Goal: Information Seeking & Learning: Check status

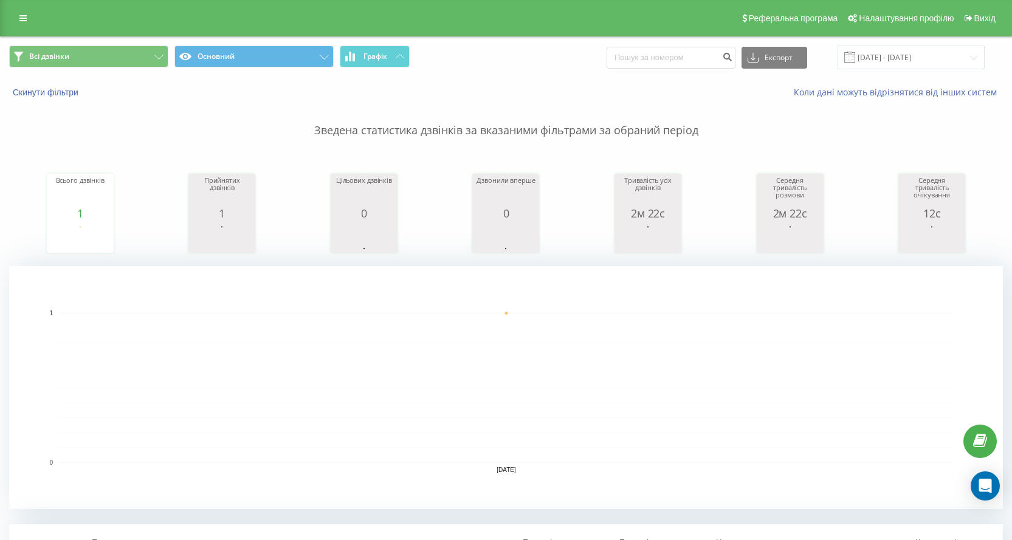
scroll to position [349, 0]
click at [654, 57] on input at bounding box center [670, 58] width 129 height 22
click at [741, 44] on div "Всі дзвінки Основний Графік Експорт .csv .xls .xlsx [DATE] - [DATE]" at bounding box center [506, 57] width 1010 height 41
click at [712, 55] on input at bounding box center [670, 58] width 129 height 22
paste input "[PHONE_NUMBER]"
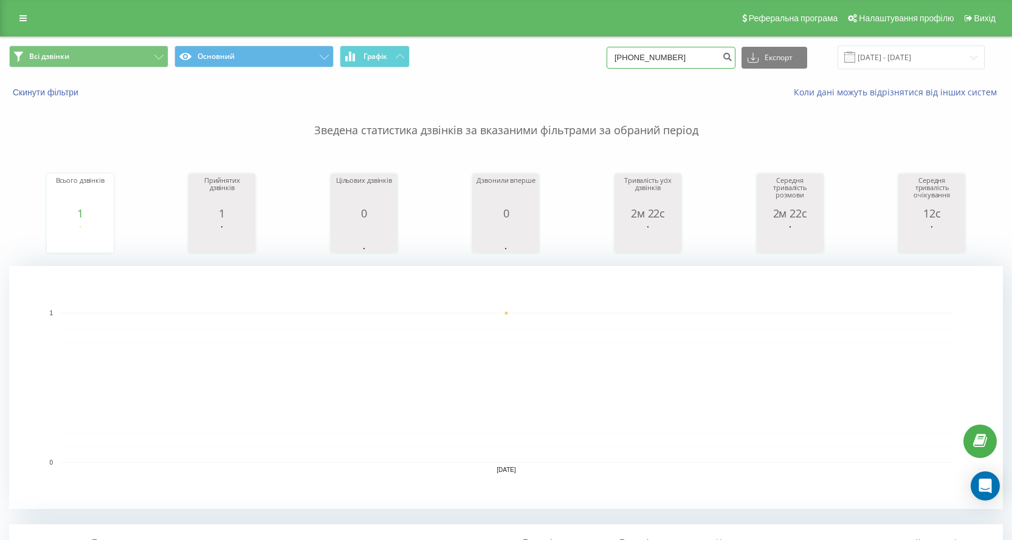
type input "[PHONE_NUMBER]"
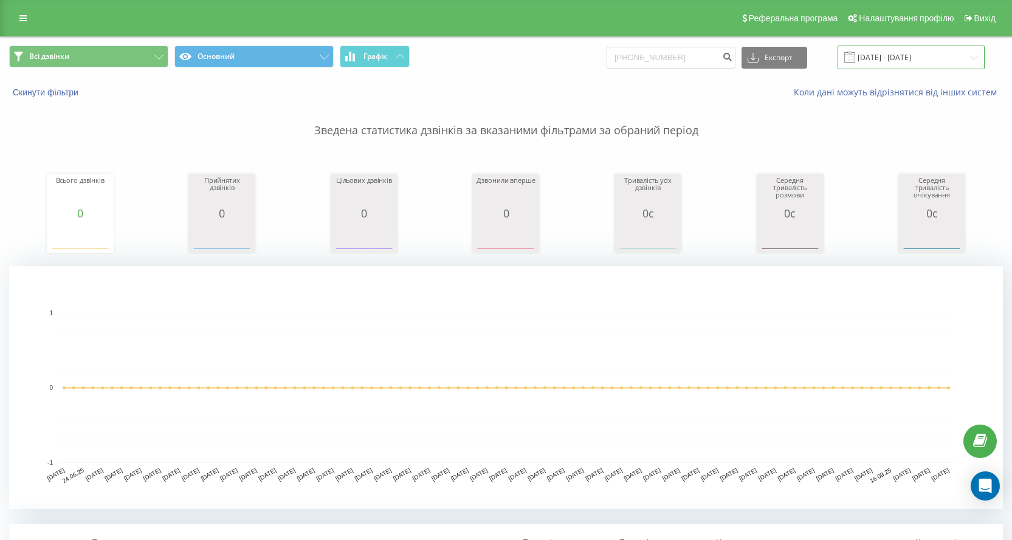
click at [960, 62] on input "[DATE] - [DATE]" at bounding box center [910, 58] width 147 height 24
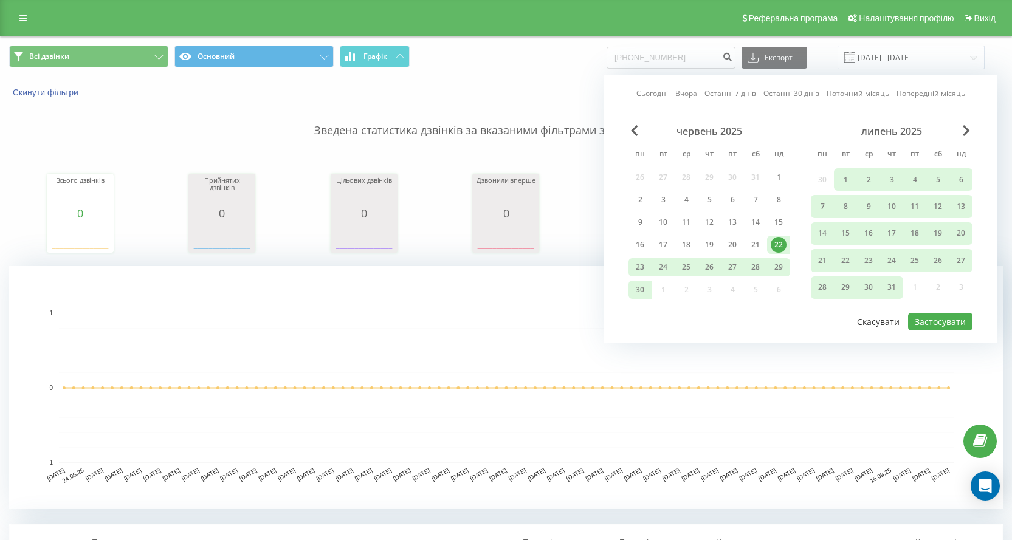
click at [877, 327] on button "Скасувати" at bounding box center [878, 322] width 56 height 18
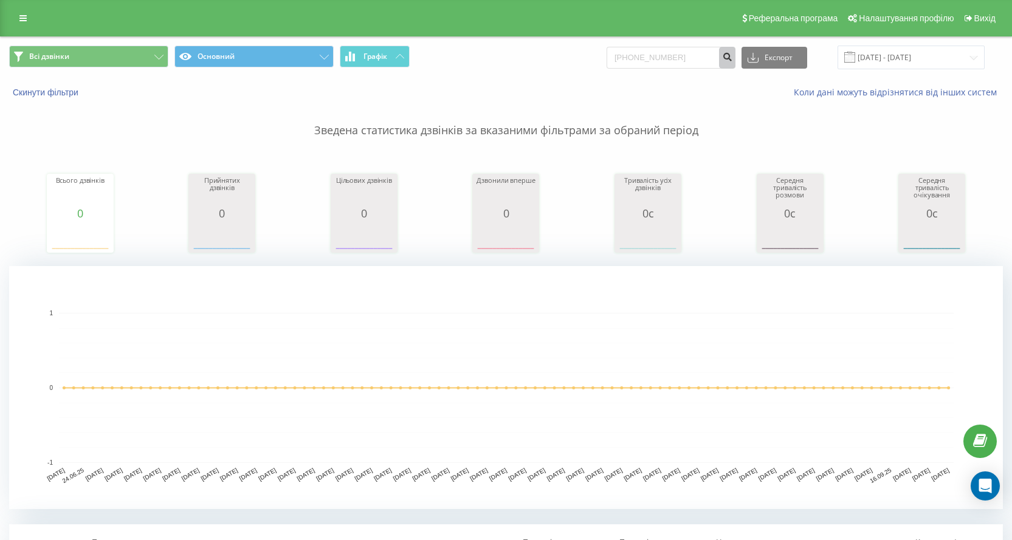
click at [735, 62] on button "submit" at bounding box center [727, 58] width 16 height 22
click at [707, 50] on input "[PHONE_NUMBER]" at bounding box center [670, 58] width 129 height 22
click at [707, 50] on input "+380505311665" at bounding box center [670, 58] width 129 height 22
click at [685, 49] on input "+380505311665" at bounding box center [670, 58] width 129 height 22
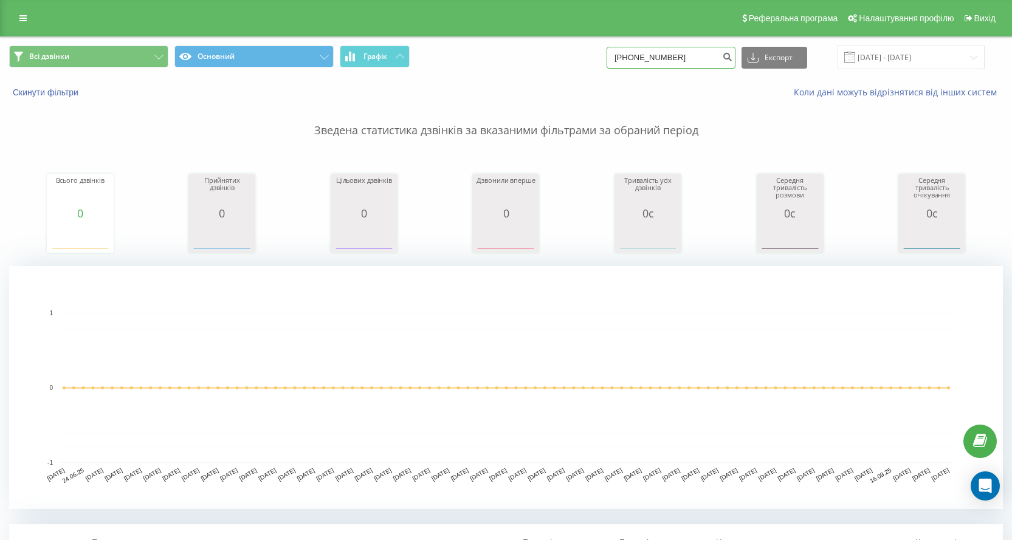
click at [685, 49] on input "+380505311665" at bounding box center [670, 58] width 129 height 22
click at [644, 120] on p "Зведена статистика дзвінків за вказаними фільтрами за обраний період" at bounding box center [505, 118] width 993 height 40
click at [930, 66] on input "22.06.2025 - 22.09.2025" at bounding box center [910, 58] width 147 height 24
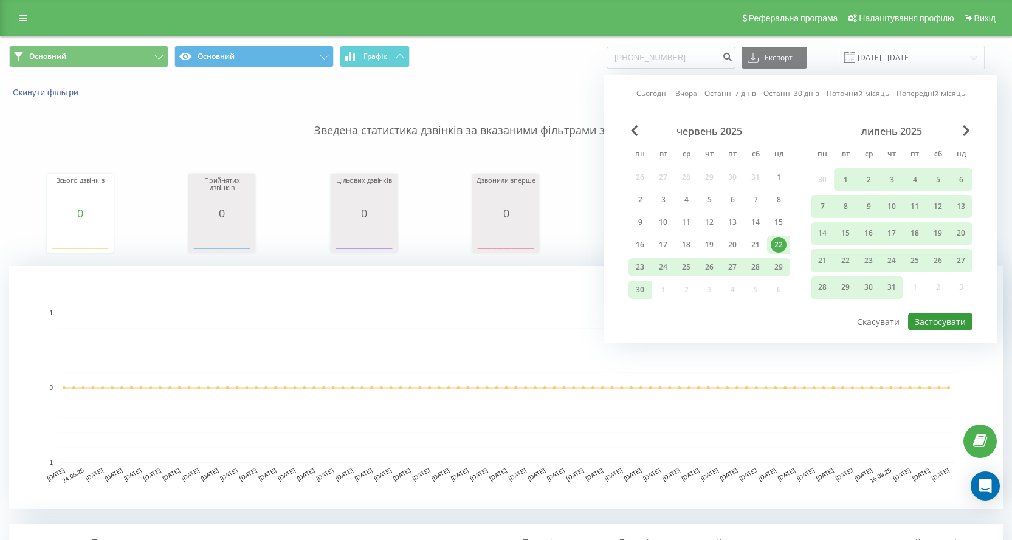
click at [929, 330] on button "Застосувати" at bounding box center [940, 322] width 64 height 18
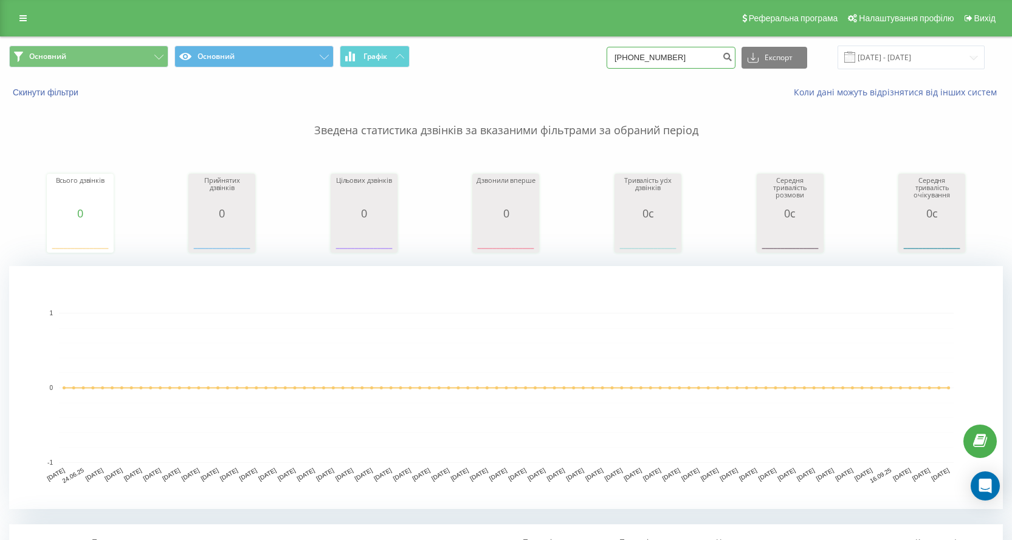
click at [702, 64] on input "[PHONE_NUMBER]" at bounding box center [670, 58] width 129 height 22
click at [702, 61] on input "[PHONE_NUMBER]" at bounding box center [670, 58] width 129 height 22
click at [130, 76] on div "Основний Основний Графік +380505311665 Експорт .csv .xls .xlsx 22.06.2025 - 22.…" at bounding box center [506, 57] width 1010 height 41
click at [35, 89] on button "Скинути фільтри" at bounding box center [46, 92] width 75 height 11
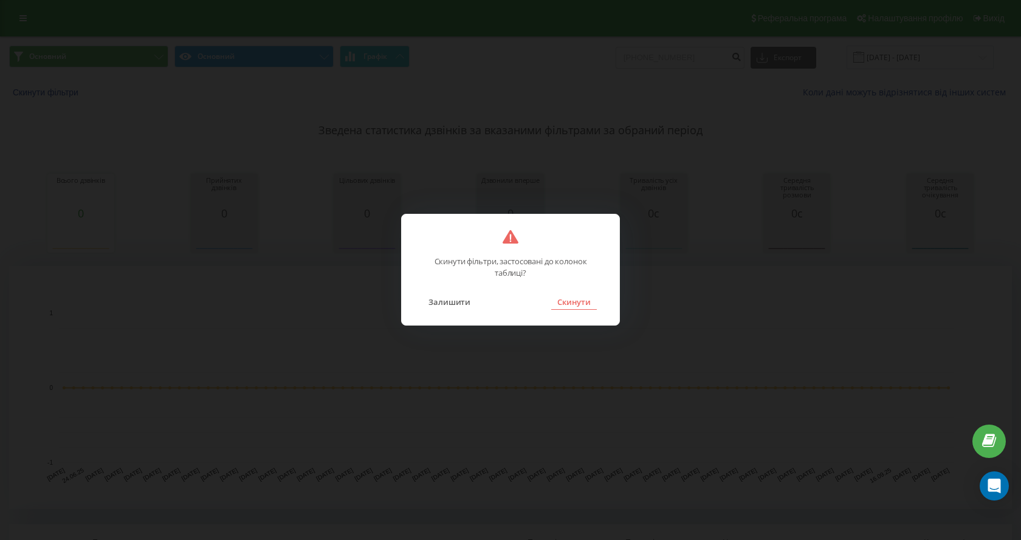
click at [587, 310] on button "Скинути" at bounding box center [574, 302] width 46 height 16
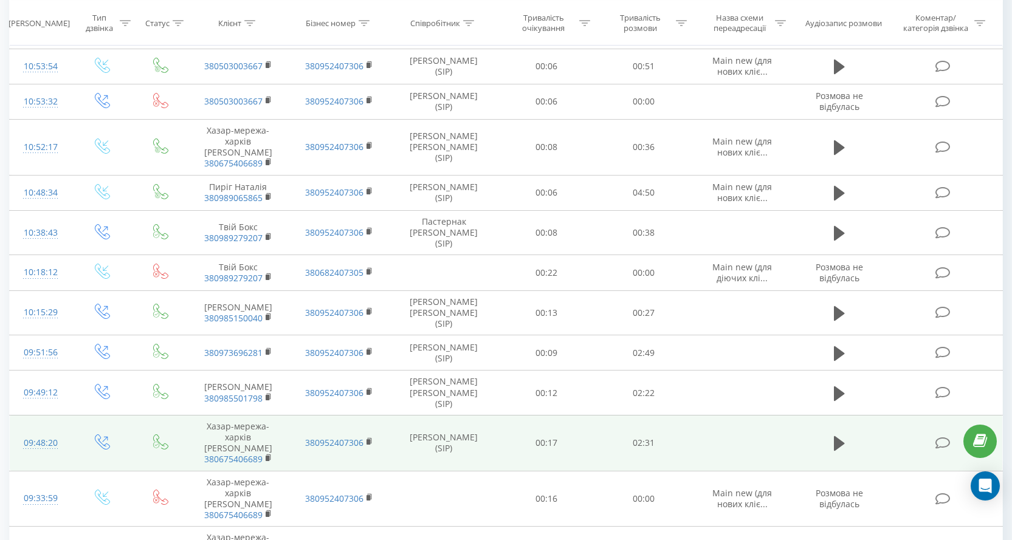
scroll to position [1154, 0]
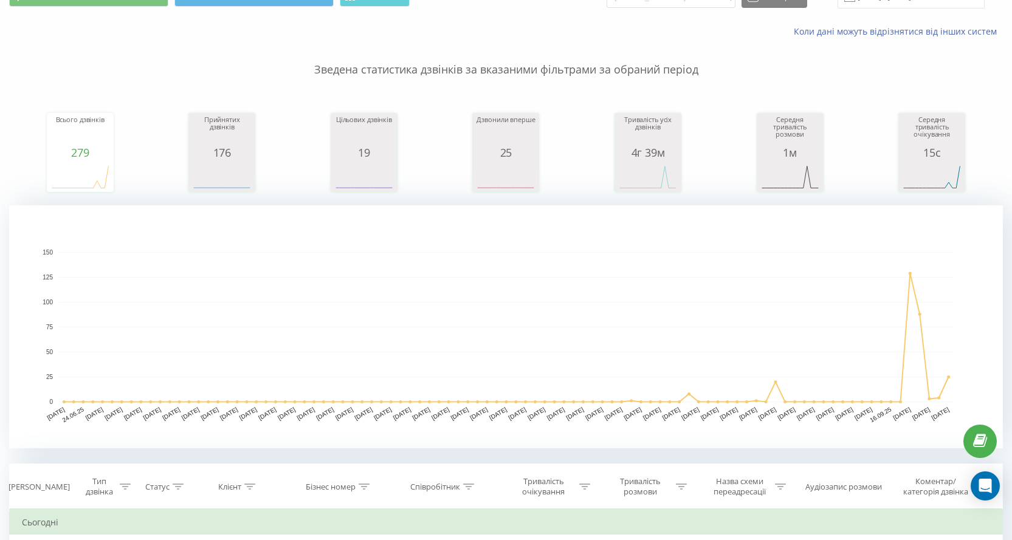
scroll to position [0, 0]
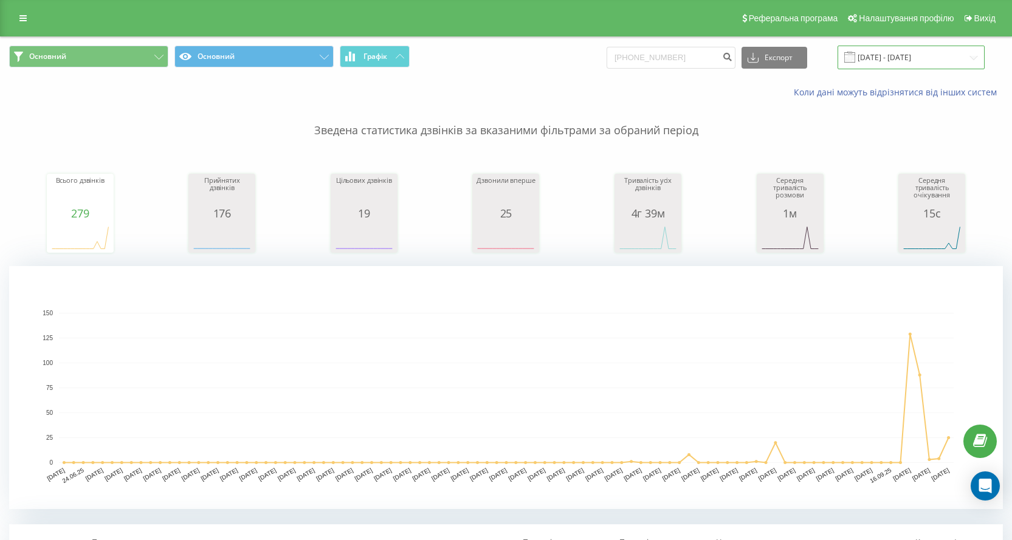
click at [960, 52] on input "22.06.2025 - 22.09.2025" at bounding box center [910, 58] width 147 height 24
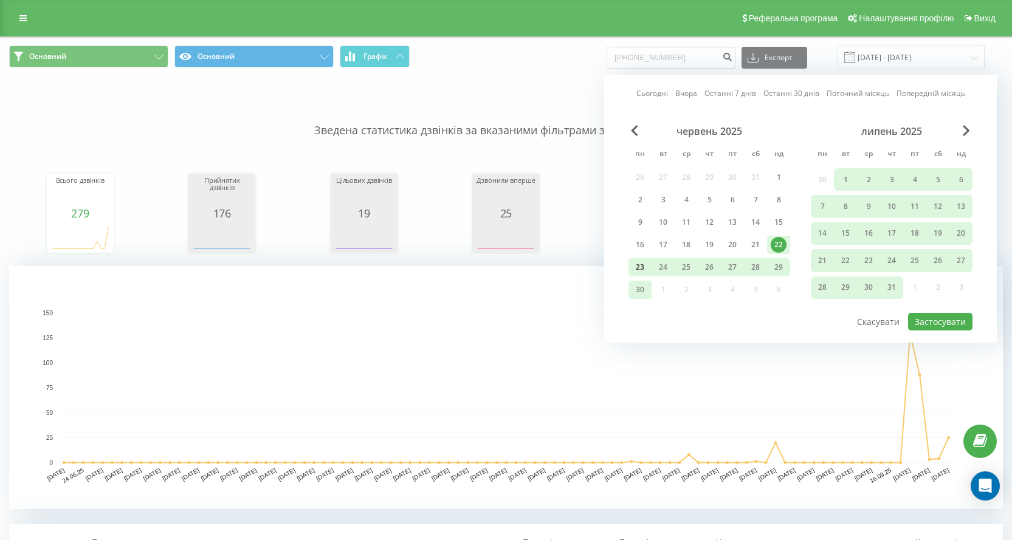
click at [646, 266] on div "23" at bounding box center [640, 267] width 16 height 16
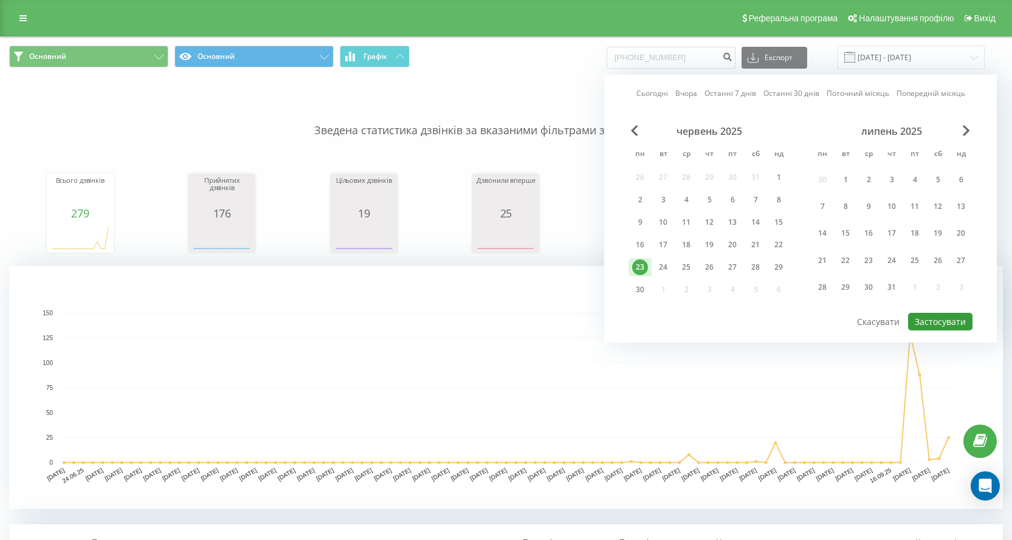
click at [965, 324] on button "Застосувати" at bounding box center [940, 322] width 64 height 18
type input "23.06.2025 - 23.06.2025"
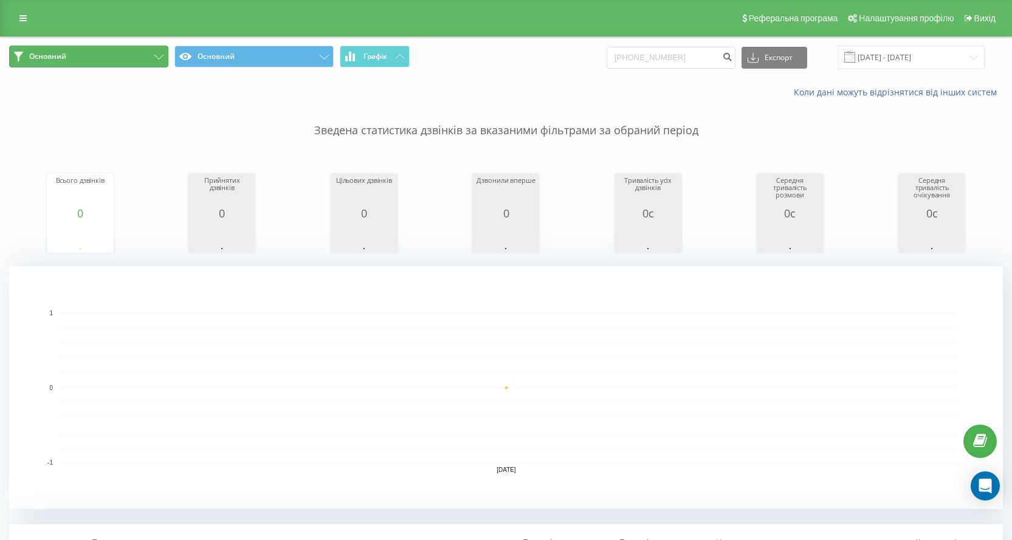
click at [105, 55] on button "Основний" at bounding box center [88, 57] width 159 height 22
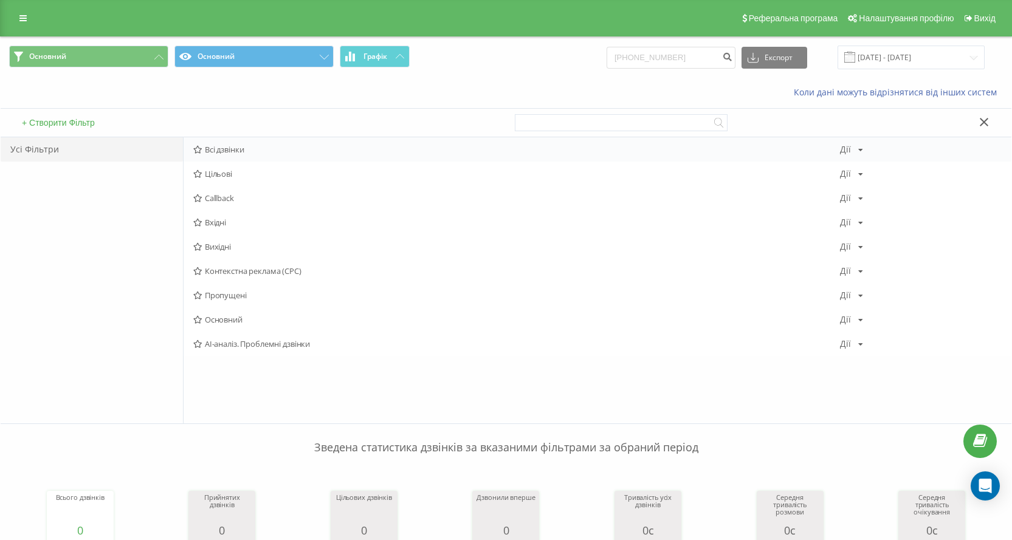
click at [235, 141] on div "Всі дзвінки Дії Редагувати Копіювати Видалити За замовчуванням Поділитися" at bounding box center [596, 149] width 827 height 24
click at [220, 159] on div "Всі дзвінки Дії Редагувати Копіювати Видалити За замовчуванням Поділитися" at bounding box center [596, 149] width 827 height 24
click at [248, 58] on button "Основний" at bounding box center [253, 57] width 159 height 22
click at [235, 239] on div "Основний Дії Редагувати Копіювати Видалити За замовчуванням Поділитися" at bounding box center [596, 247] width 827 height 24
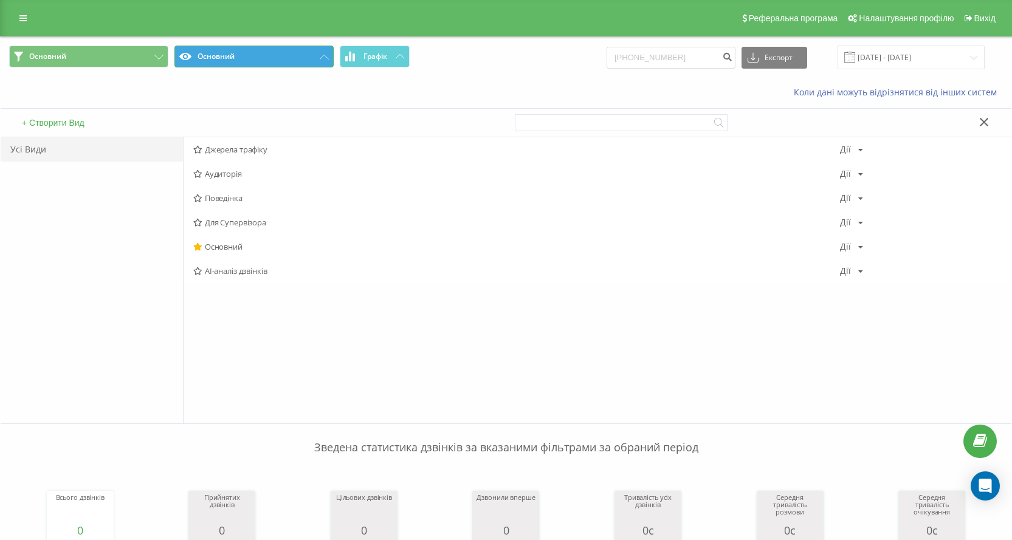
click at [260, 60] on button "Основний" at bounding box center [253, 57] width 159 height 22
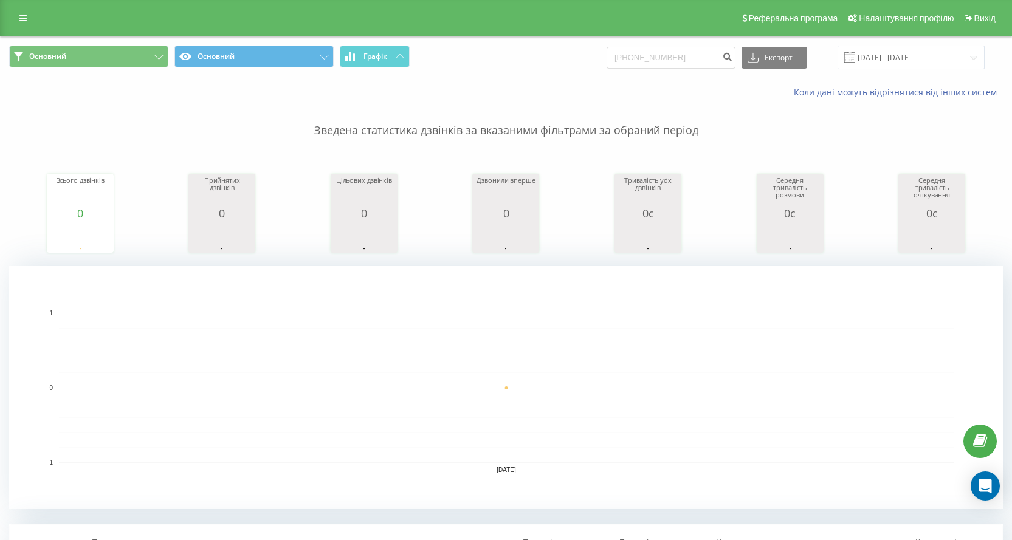
click at [0, 24] on div "Реферальна програма Налаштування профілю Вихід" at bounding box center [506, 18] width 1012 height 36
click at [15, 21] on link at bounding box center [23, 18] width 22 height 17
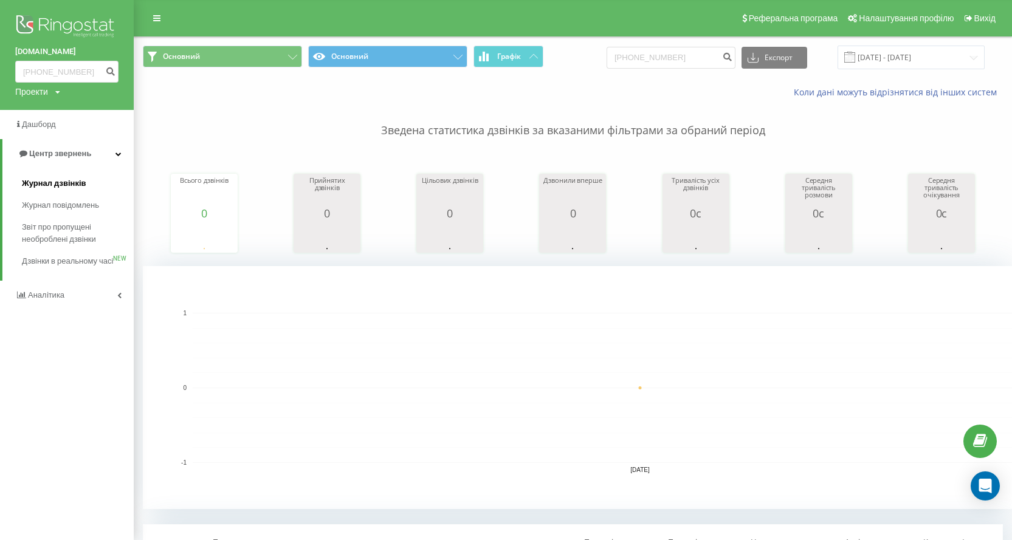
click at [64, 179] on span "Журнал дзвінків" at bounding box center [54, 183] width 64 height 12
